Goal: Task Accomplishment & Management: Use online tool/utility

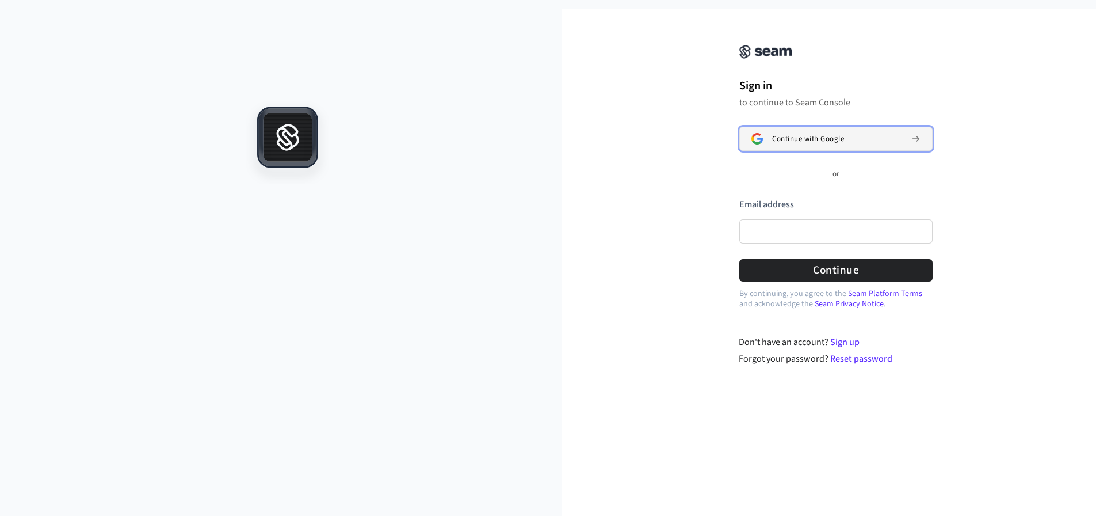
click at [818, 134] on span "Continue with Google" at bounding box center [808, 138] width 72 height 9
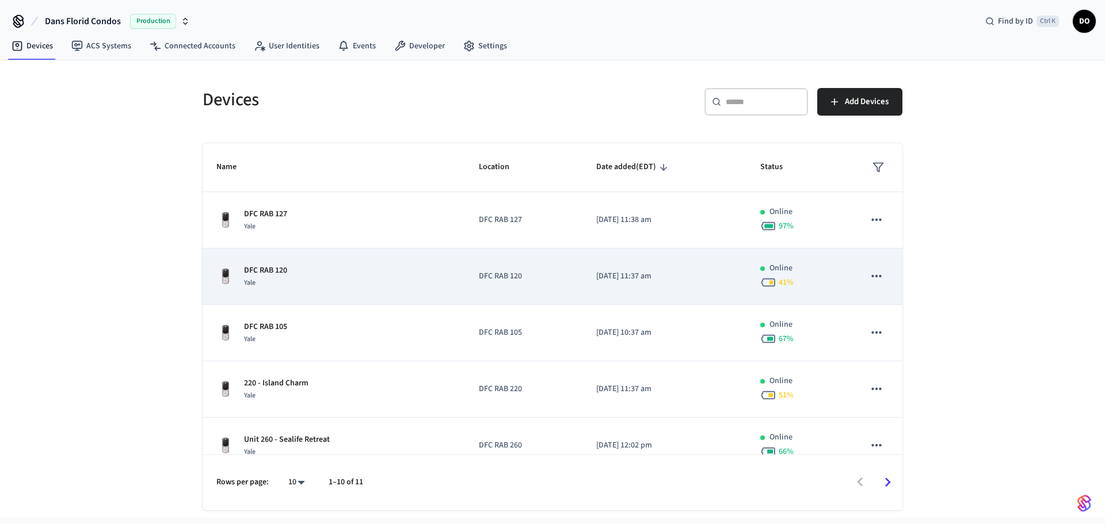
click at [873, 275] on icon "sticky table" at bounding box center [876, 276] width 15 height 15
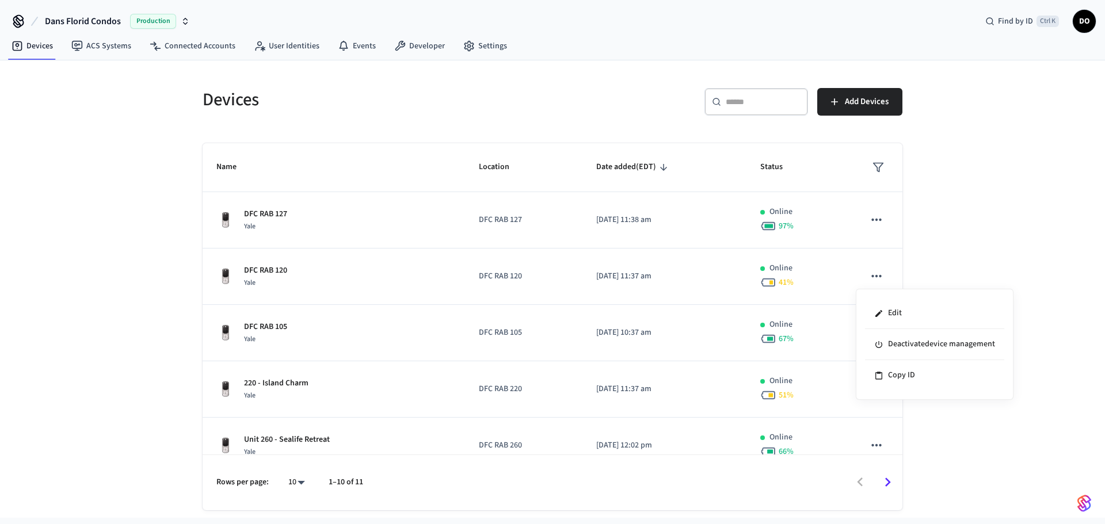
click at [987, 200] on div at bounding box center [552, 262] width 1105 height 524
click at [97, 52] on link "ACS Systems" at bounding box center [101, 46] width 78 height 21
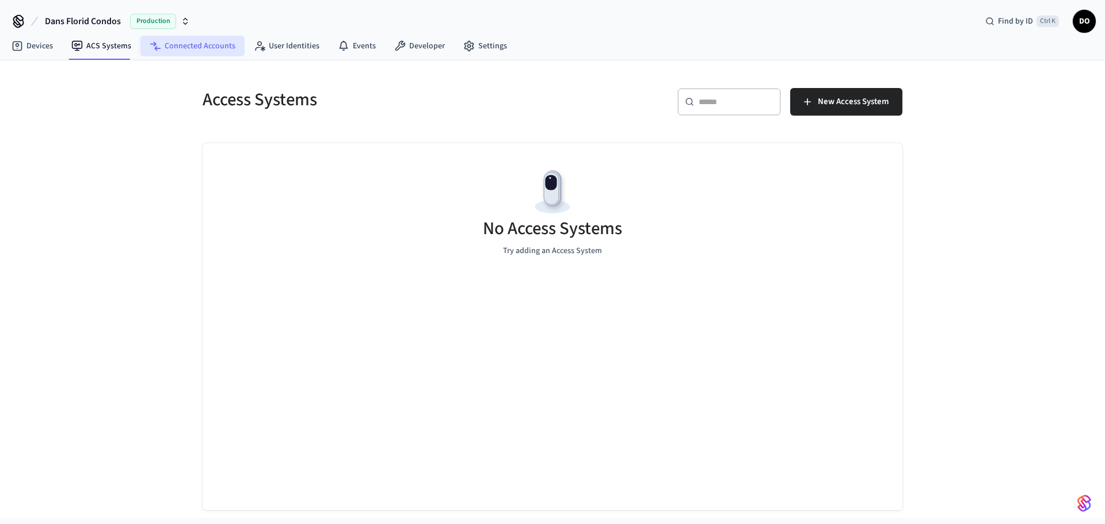
click at [189, 45] on link "Connected Accounts" at bounding box center [192, 46] width 104 height 21
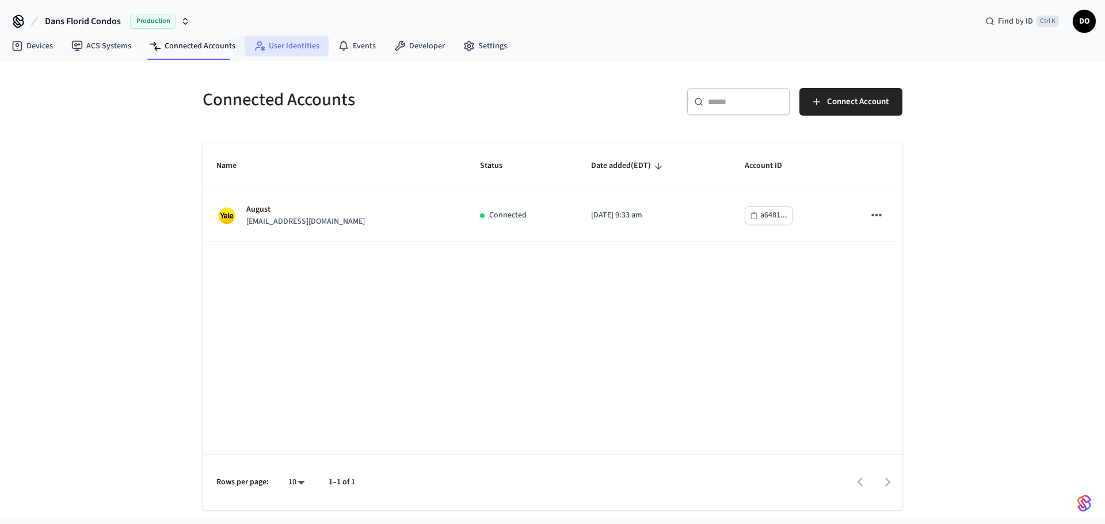
click at [287, 42] on link "User Identities" at bounding box center [287, 46] width 84 height 21
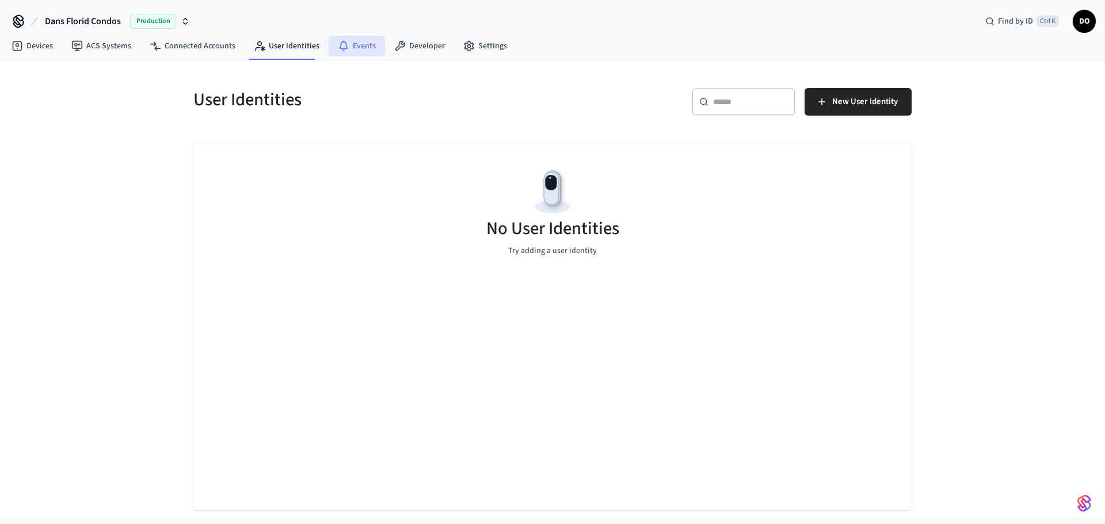
click at [356, 43] on link "Events" at bounding box center [357, 46] width 56 height 21
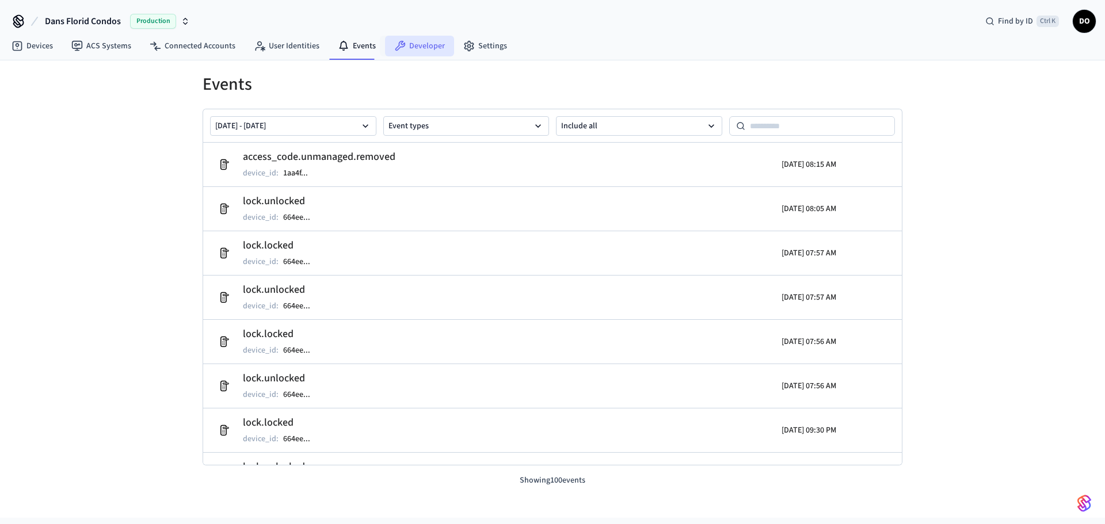
click at [420, 46] on link "Developer" at bounding box center [419, 46] width 69 height 21
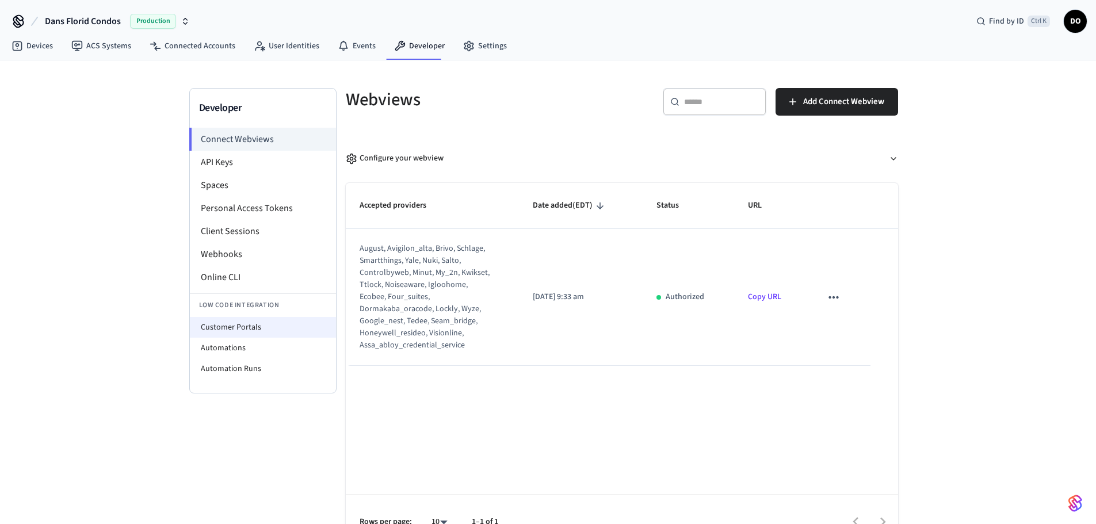
click at [230, 330] on li "Customer Portals" at bounding box center [263, 327] width 146 height 21
select select "**********"
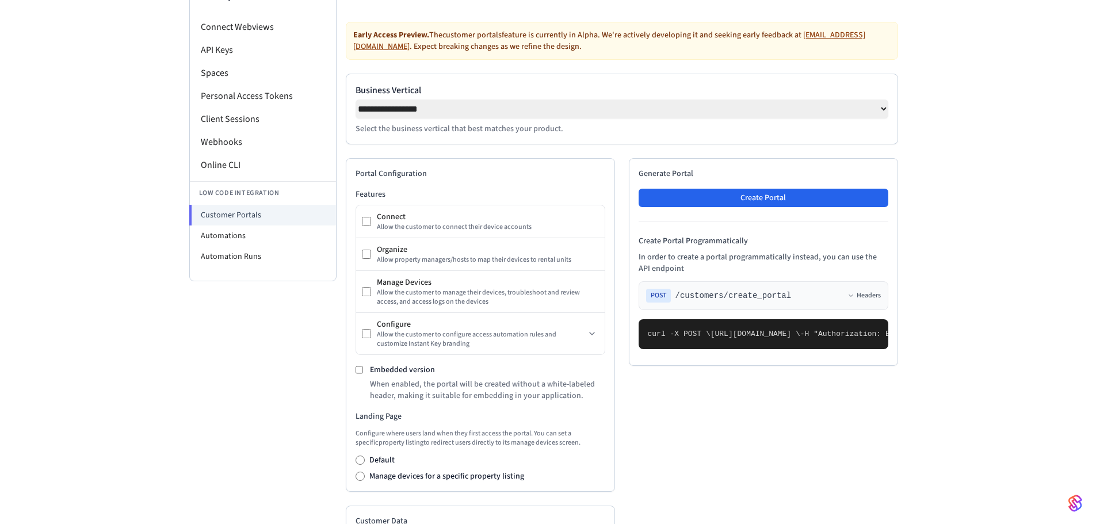
scroll to position [115, 0]
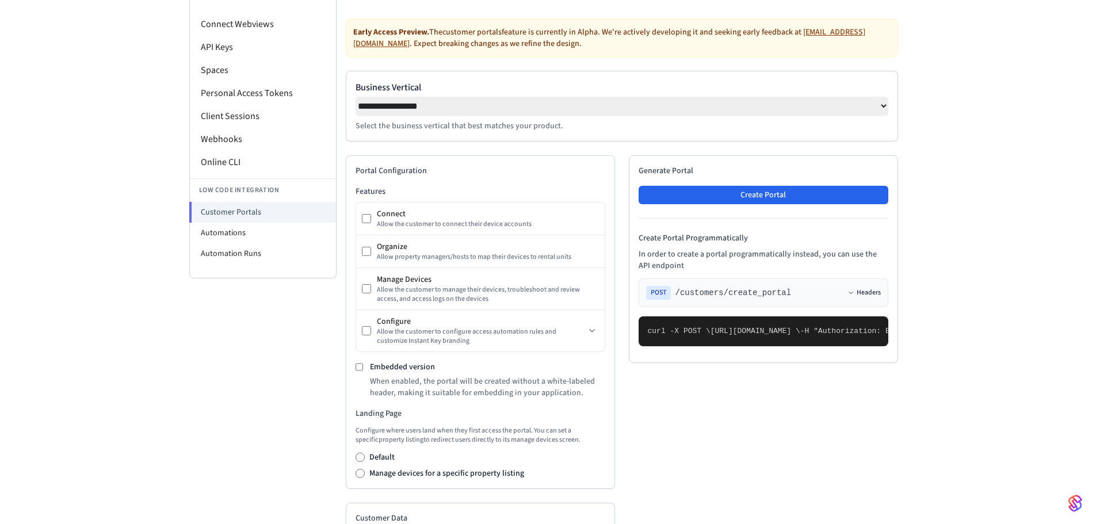
click at [856, 298] on button "Headers" at bounding box center [864, 292] width 33 height 9
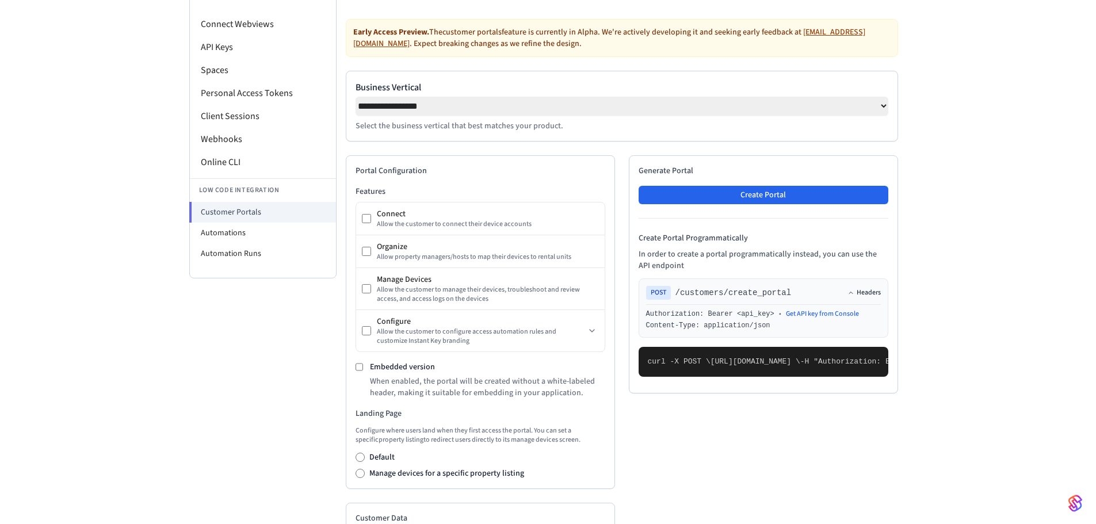
click at [856, 298] on button "Headers" at bounding box center [864, 292] width 33 height 9
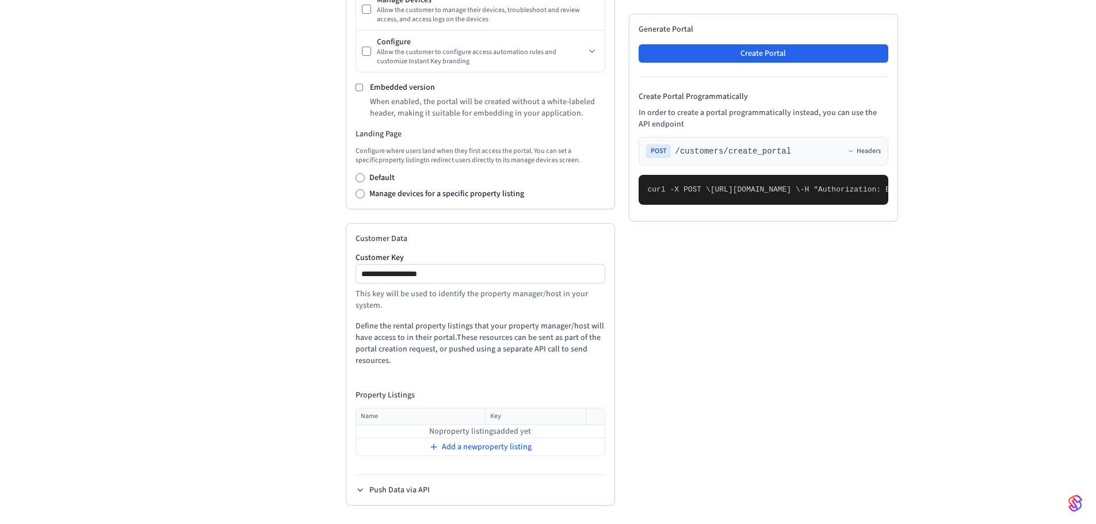
scroll to position [169, 0]
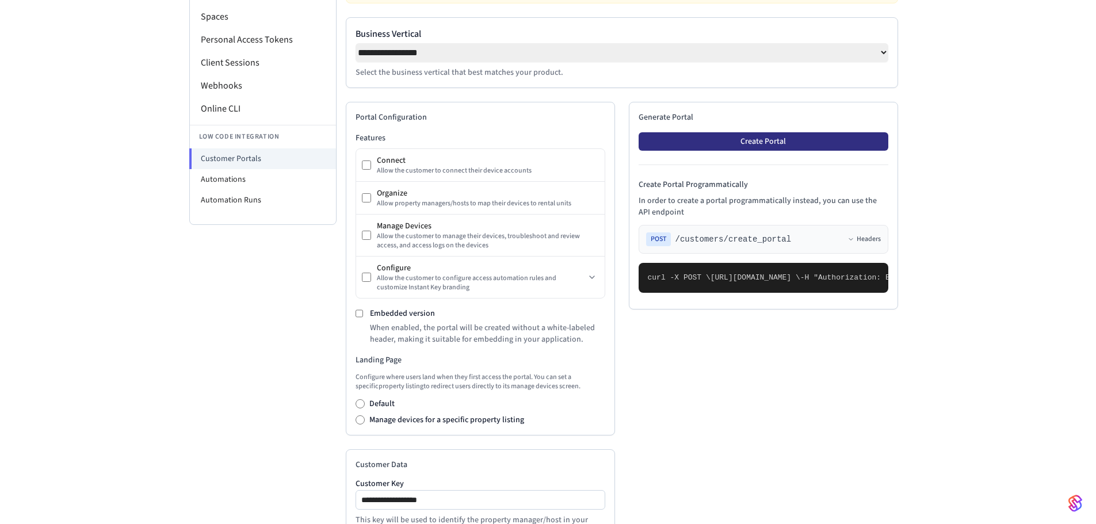
click at [779, 146] on button "Create Portal" at bounding box center [764, 141] width 250 height 18
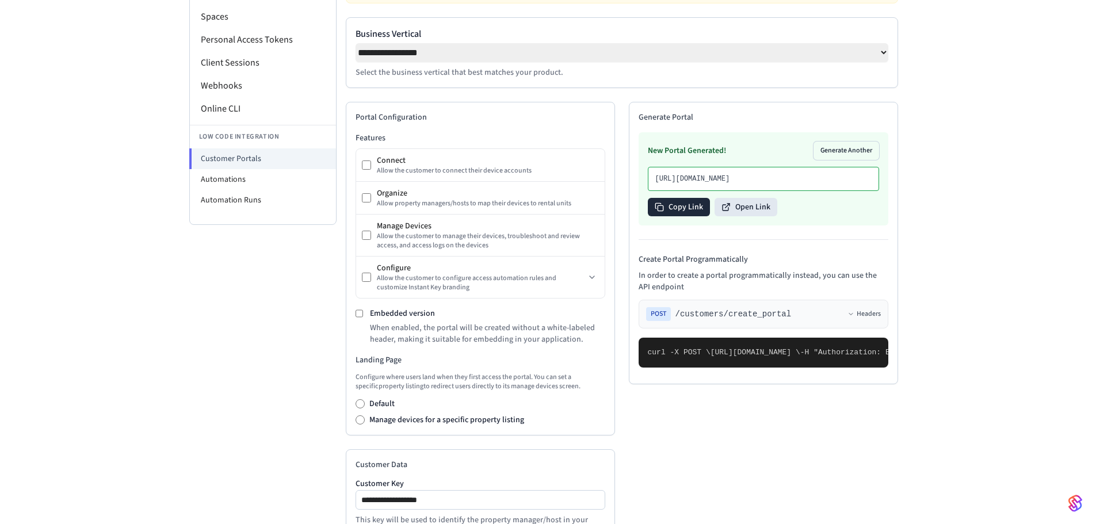
click at [675, 216] on button "Copy Link" at bounding box center [679, 207] width 62 height 18
click at [754, 216] on button "Open Link" at bounding box center [738, 207] width 63 height 18
